Goal: Task Accomplishment & Management: Manage account settings

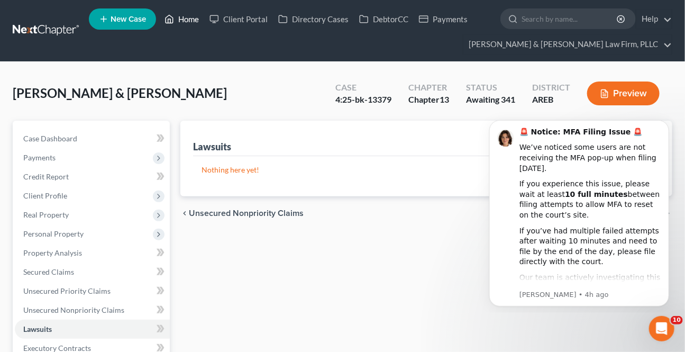
click at [193, 12] on link "Home" at bounding box center [181, 19] width 45 height 19
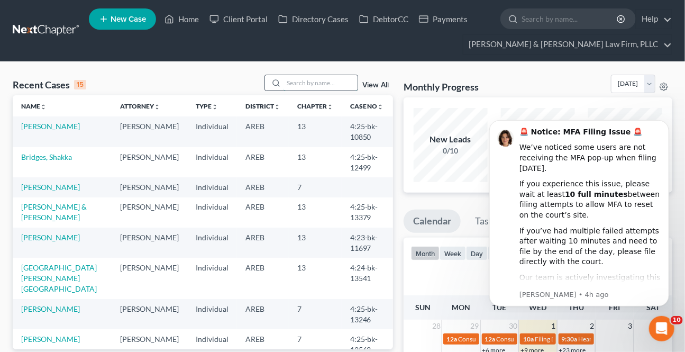
click at [293, 83] on input "search" at bounding box center [321, 82] width 74 height 15
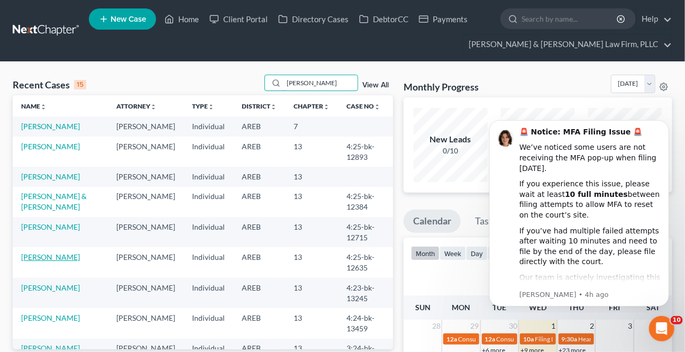
type input "[PERSON_NAME]"
click at [48, 259] on link "[PERSON_NAME]" at bounding box center [50, 256] width 59 height 9
select select "4"
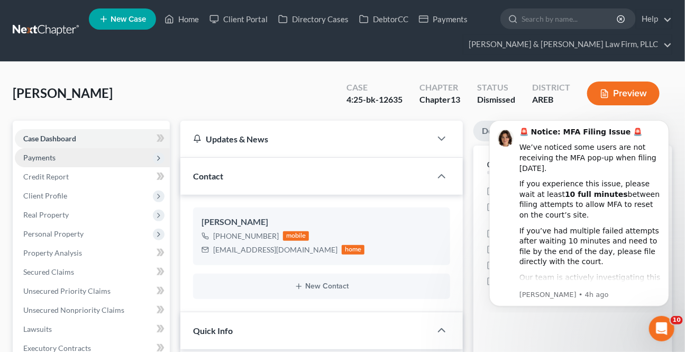
click at [39, 154] on span "Payments" at bounding box center [39, 157] width 32 height 9
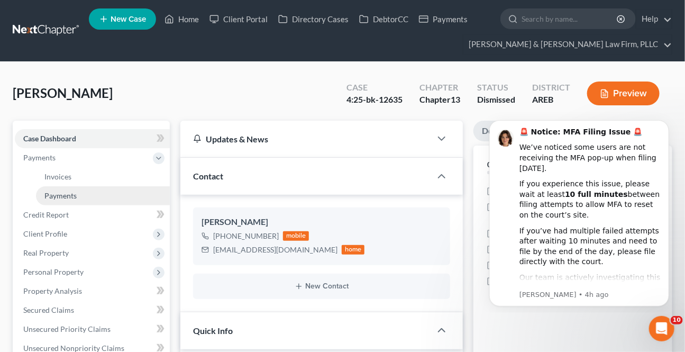
click at [57, 198] on link "Payments" at bounding box center [103, 195] width 134 height 19
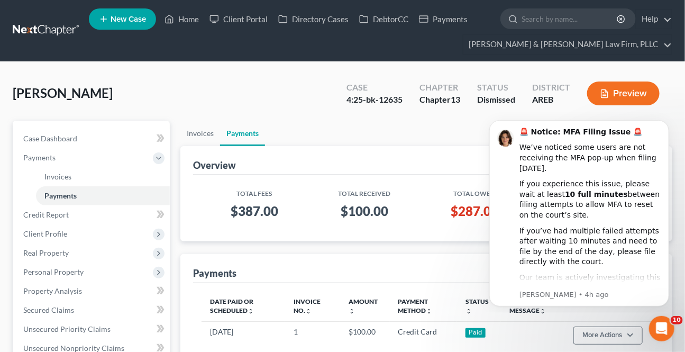
click at [317, 135] on ul "Invoices Payments" at bounding box center [426, 133] width 492 height 25
click at [656, 326] on icon "Open Intercom Messenger" at bounding box center [660, 326] width 17 height 17
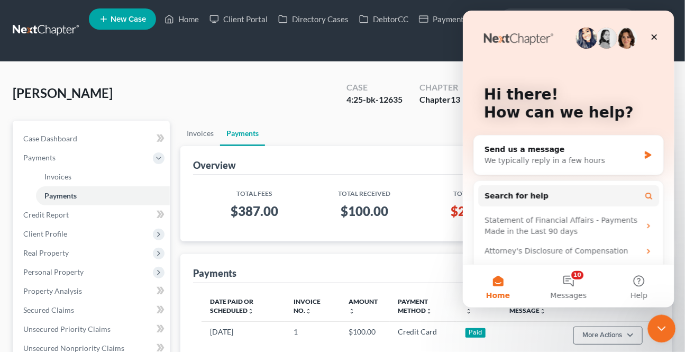
click at [656, 326] on icon "Close Intercom Messenger" at bounding box center [660, 327] width 13 height 13
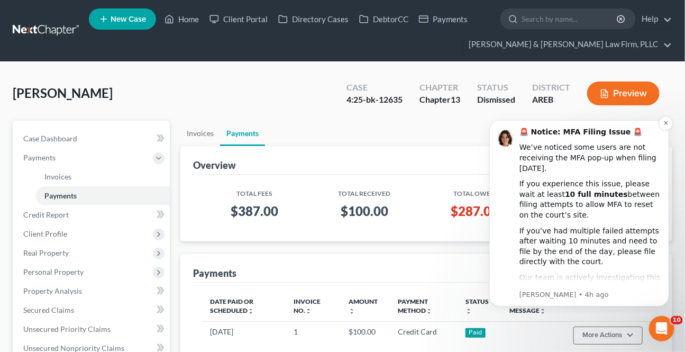
scroll to position [7, 0]
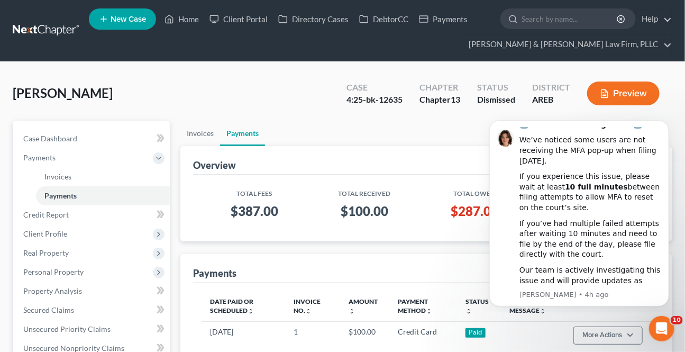
click at [501, 110] on html "🚨 Notice: MFA Filing Issue 🚨 We’ve noticed some users are not receiving the MFA…" at bounding box center [579, 211] width 212 height 202
click at [662, 123] on button "Dismiss notification" at bounding box center [666, 123] width 14 height 14
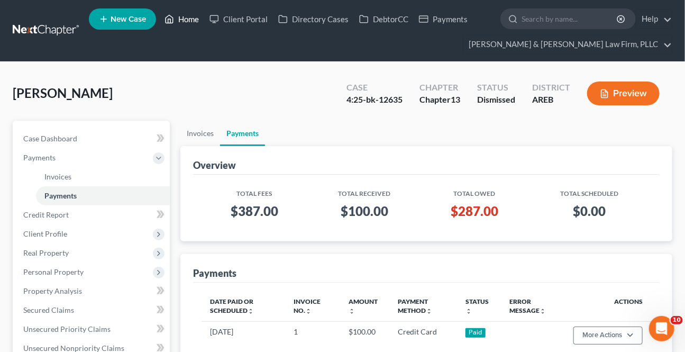
click at [185, 22] on link "Home" at bounding box center [181, 19] width 45 height 19
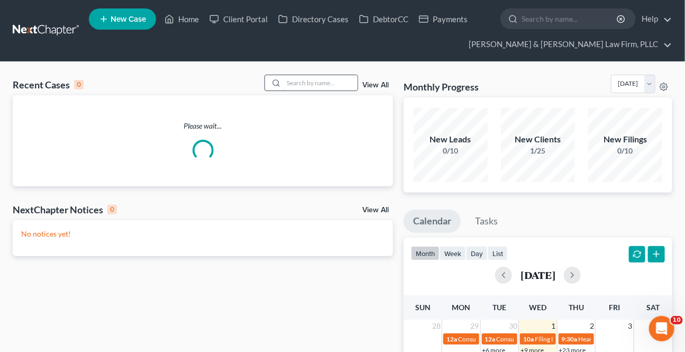
click at [323, 85] on input "search" at bounding box center [321, 82] width 74 height 15
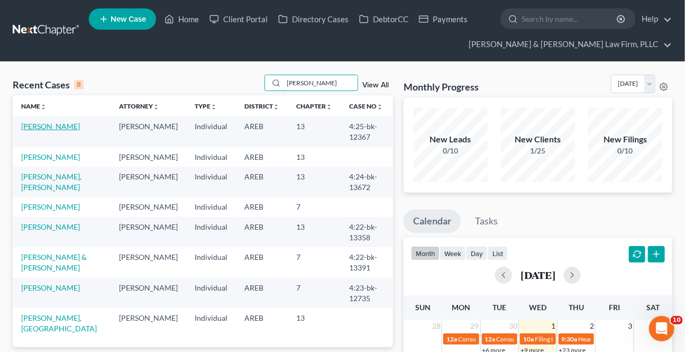
type input "[PERSON_NAME]"
click at [57, 125] on link "[PERSON_NAME]" at bounding box center [50, 126] width 59 height 9
select select "2"
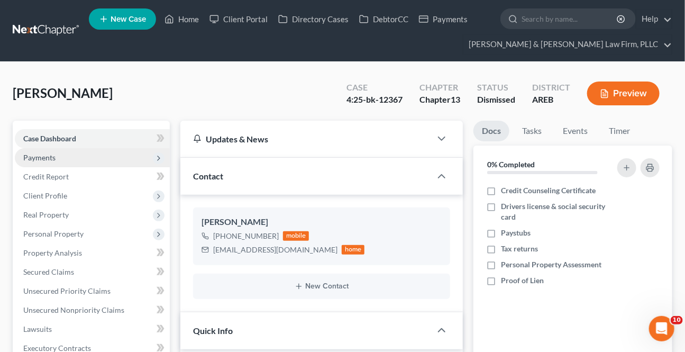
click at [38, 157] on span "Payments" at bounding box center [39, 157] width 32 height 9
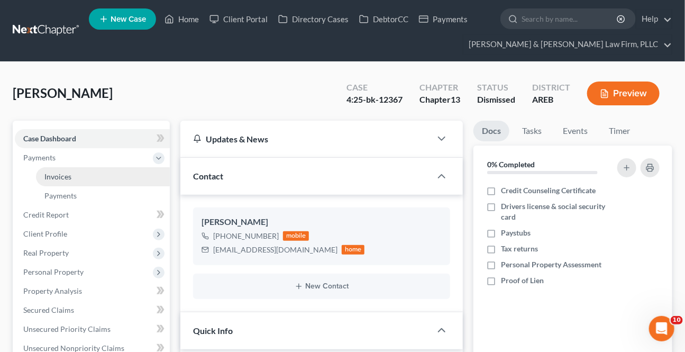
scroll to position [102, 0]
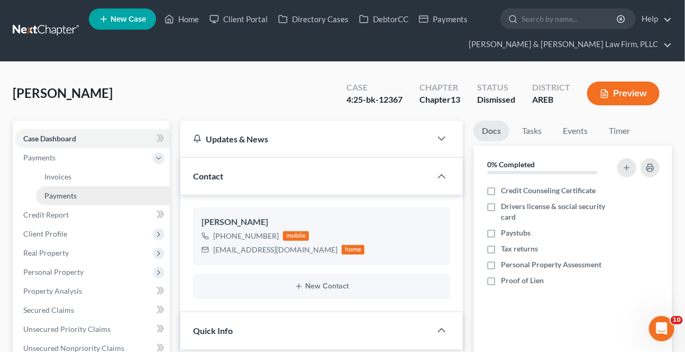
click at [65, 194] on span "Payments" at bounding box center [60, 195] width 32 height 9
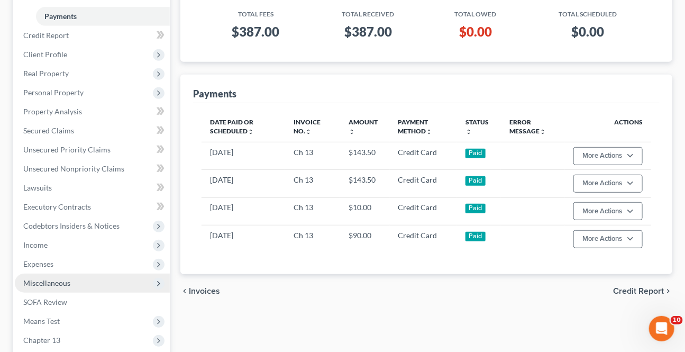
scroll to position [275, 0]
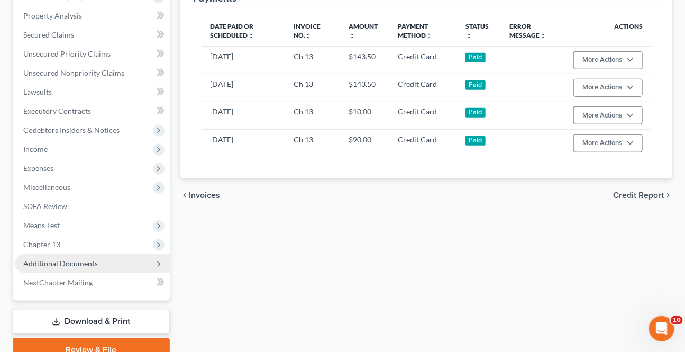
click at [80, 265] on span "Additional Documents" at bounding box center [60, 263] width 75 height 9
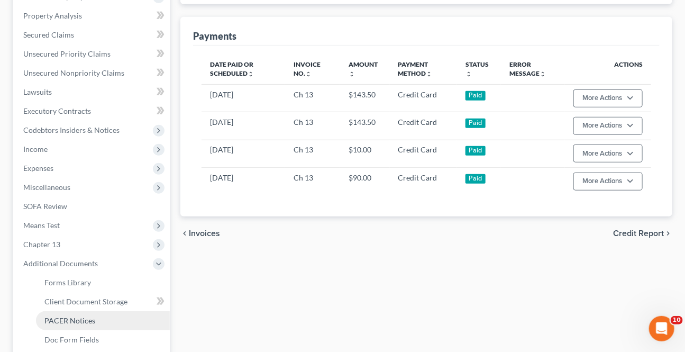
click at [79, 311] on link "PACER Notices" at bounding box center [103, 320] width 134 height 19
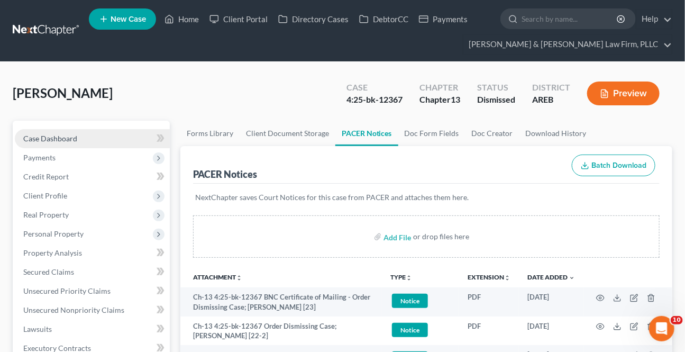
click at [83, 142] on link "Case Dashboard" at bounding box center [92, 138] width 155 height 19
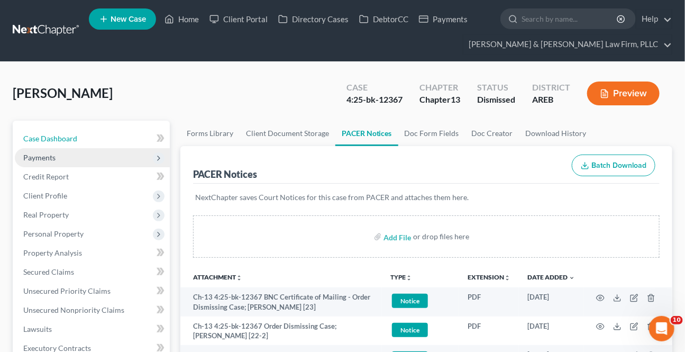
select select "2"
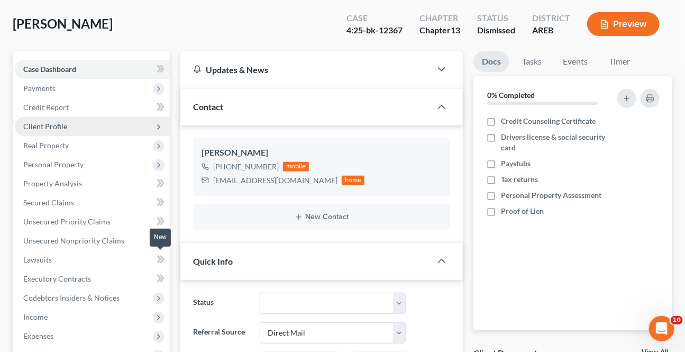
scroll to position [48, 0]
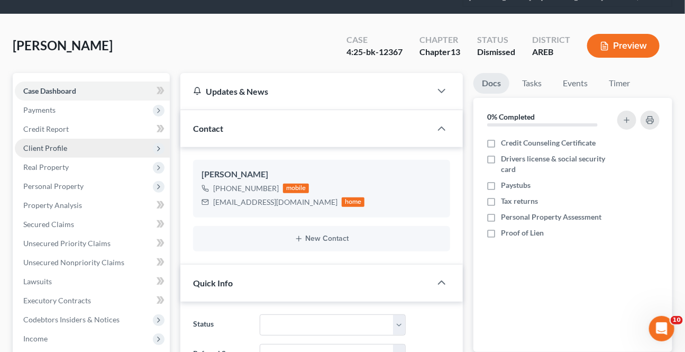
click at [50, 144] on span "Client Profile" at bounding box center [45, 147] width 44 height 9
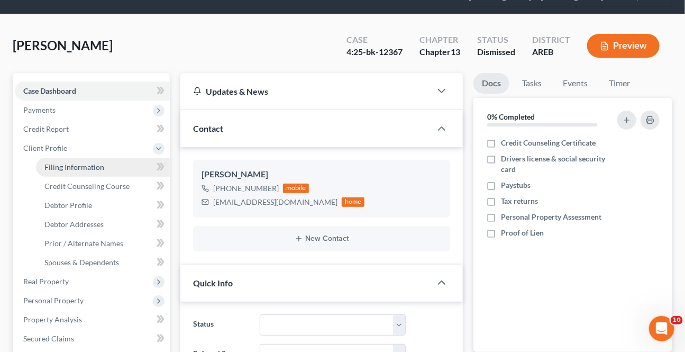
click at [59, 163] on span "Filing Information" at bounding box center [74, 166] width 60 height 9
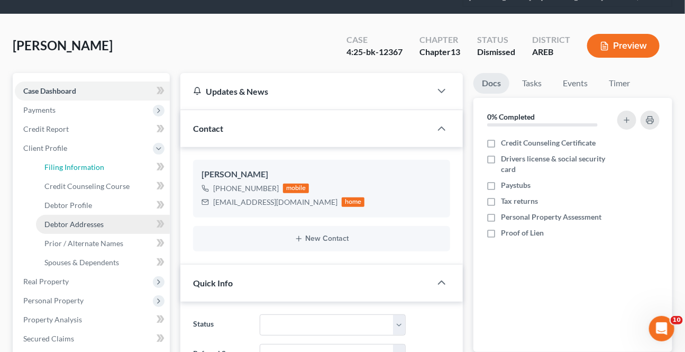
select select "1"
select select "0"
select select "3"
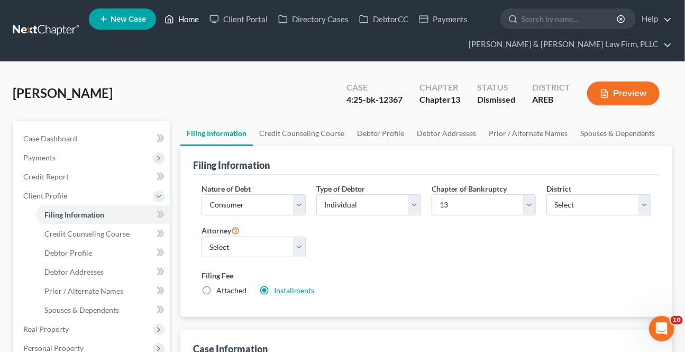
click at [190, 20] on link "Home" at bounding box center [181, 19] width 45 height 19
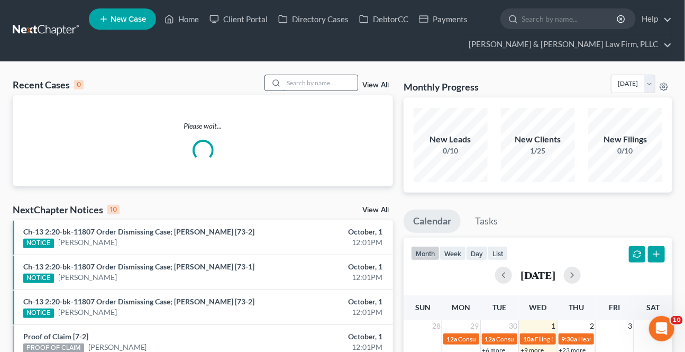
click at [343, 85] on input "search" at bounding box center [321, 82] width 74 height 15
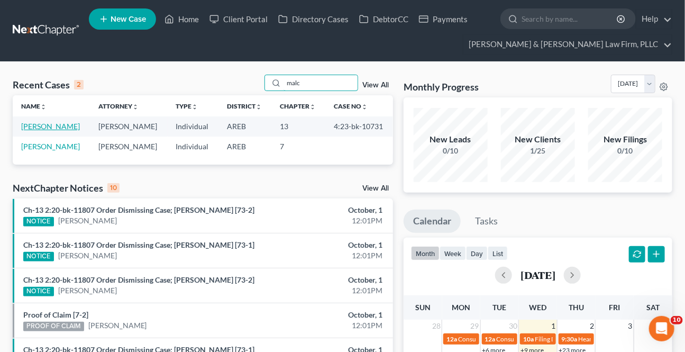
type input "malc"
click at [44, 129] on link "[PERSON_NAME]" at bounding box center [50, 126] width 59 height 9
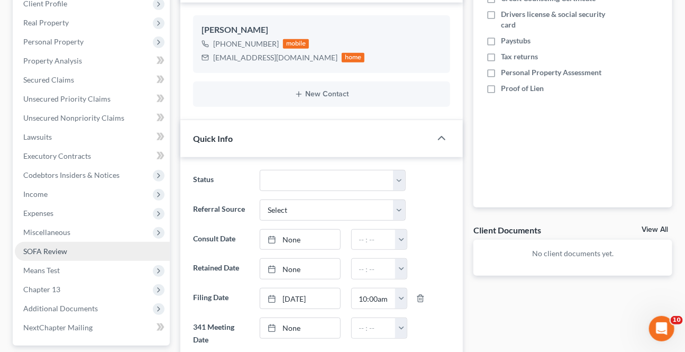
scroll to position [240, 0]
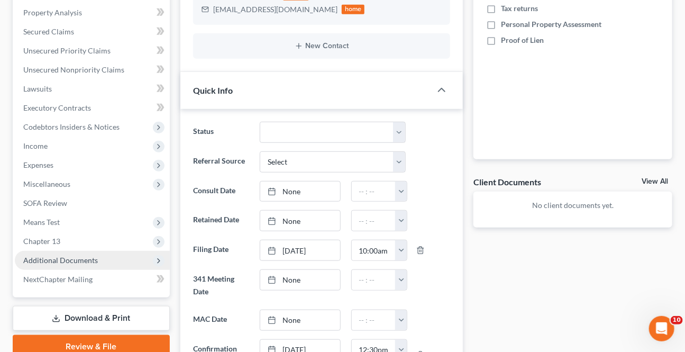
click at [77, 253] on span "Additional Documents" at bounding box center [92, 260] width 155 height 19
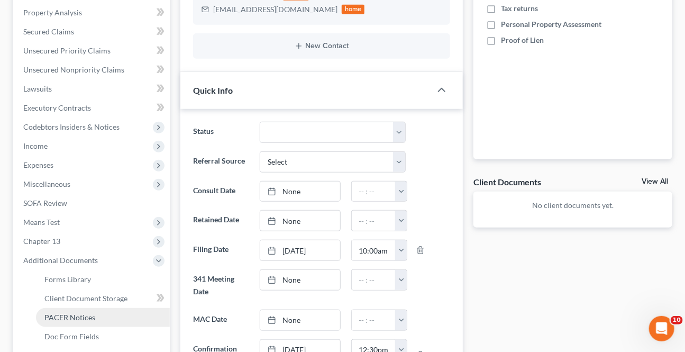
click at [66, 314] on span "PACER Notices" at bounding box center [69, 317] width 51 height 9
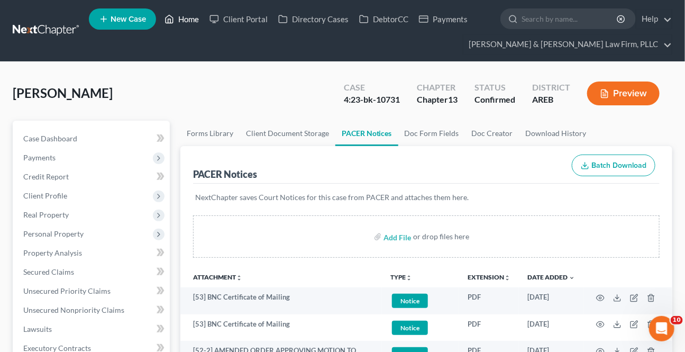
drag, startPoint x: 177, startPoint y: 21, endPoint x: 195, endPoint y: 30, distance: 20.1
click at [177, 21] on link "Home" at bounding box center [181, 19] width 45 height 19
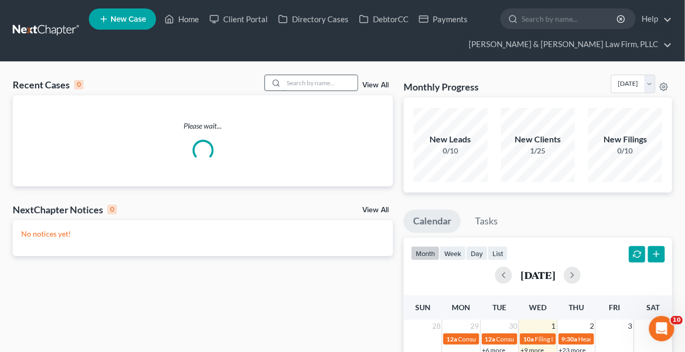
click at [319, 80] on input "search" at bounding box center [321, 82] width 74 height 15
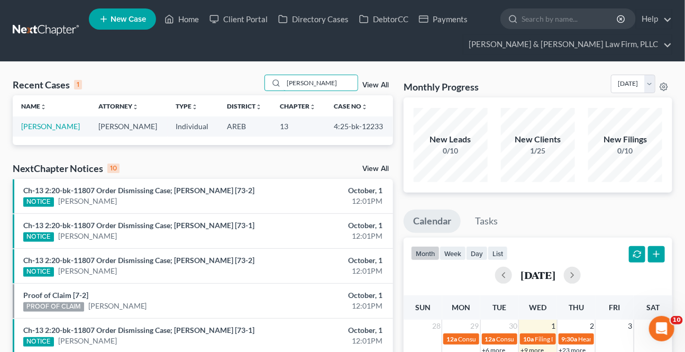
type input "[PERSON_NAME]"
click at [47, 129] on link "[PERSON_NAME]" at bounding box center [50, 126] width 59 height 9
select select "9"
select select "2"
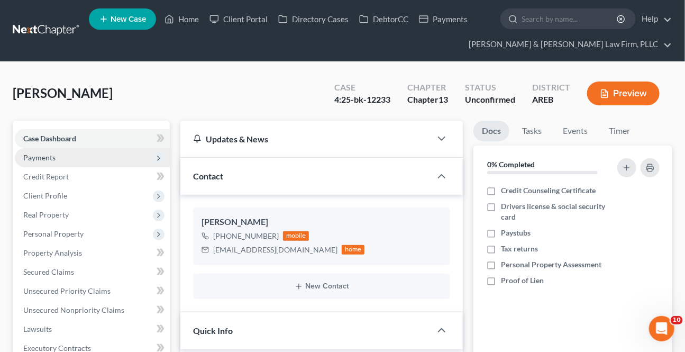
click at [32, 155] on span "Payments" at bounding box center [39, 157] width 32 height 9
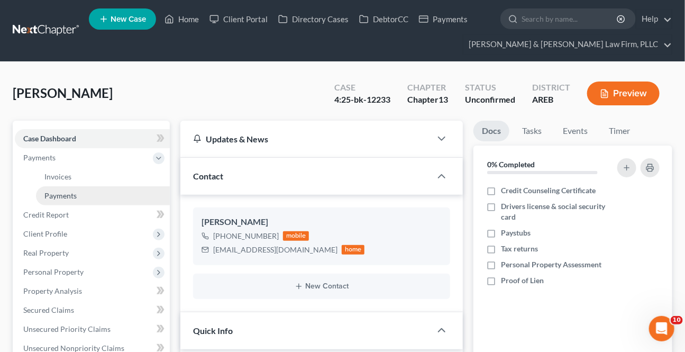
click at [58, 197] on span "Payments" at bounding box center [60, 195] width 32 height 9
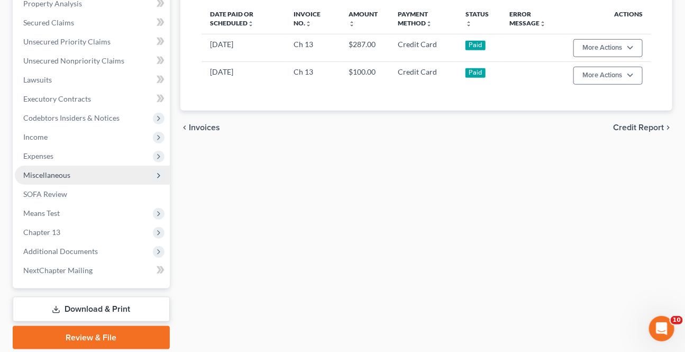
scroll to position [288, 0]
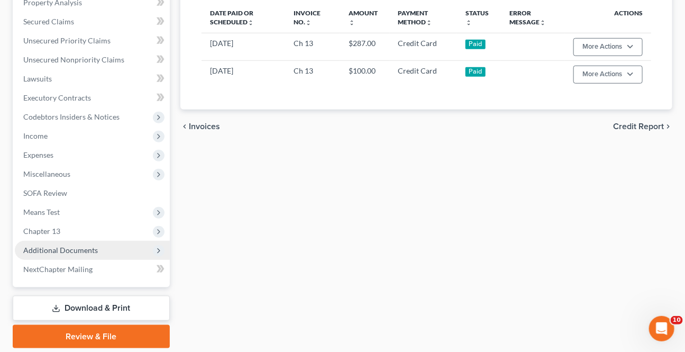
click at [59, 252] on span "Additional Documents" at bounding box center [60, 249] width 75 height 9
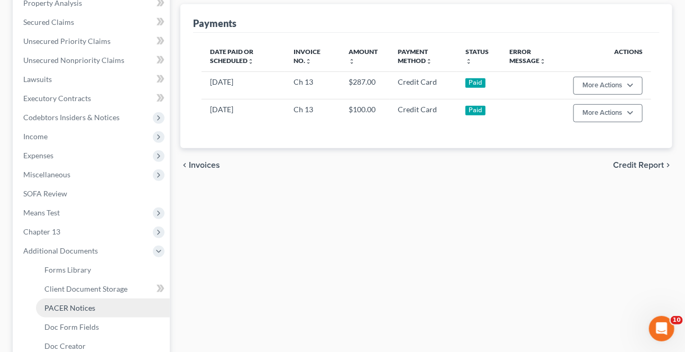
click at [58, 303] on span "PACER Notices" at bounding box center [69, 307] width 51 height 9
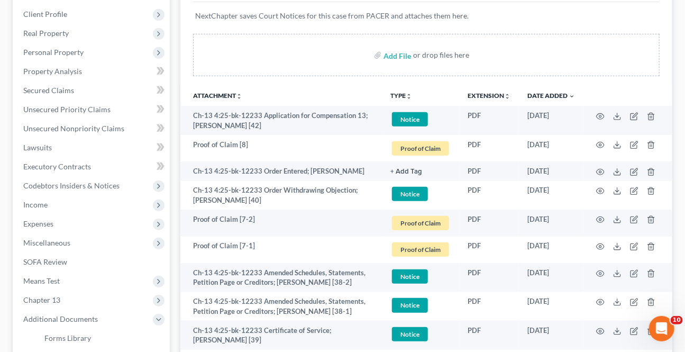
scroll to position [240, 0]
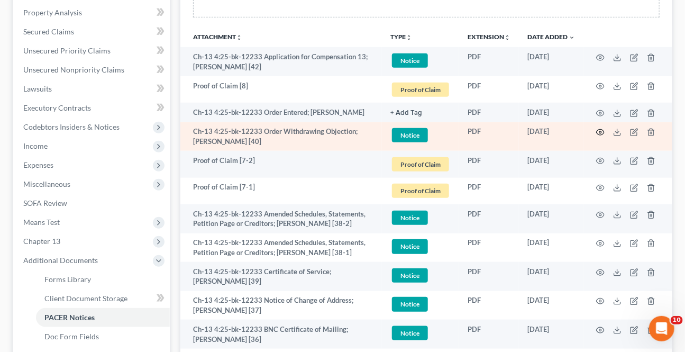
click at [599, 131] on circle "button" at bounding box center [600, 132] width 2 height 2
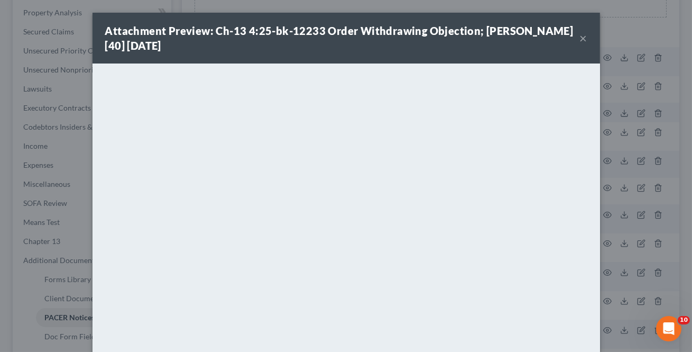
click at [580, 42] on button "×" at bounding box center [583, 38] width 7 height 13
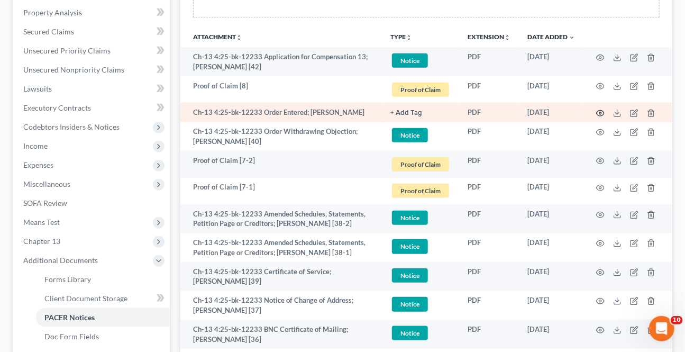
click at [604, 112] on icon "button" at bounding box center [601, 113] width 8 height 6
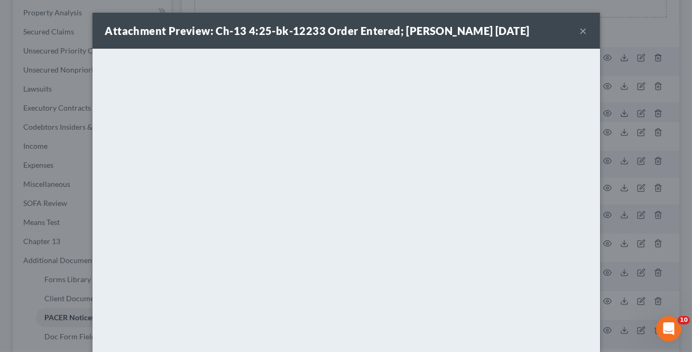
click at [580, 32] on button "×" at bounding box center [583, 30] width 7 height 13
